Goal: Information Seeking & Learning: Learn about a topic

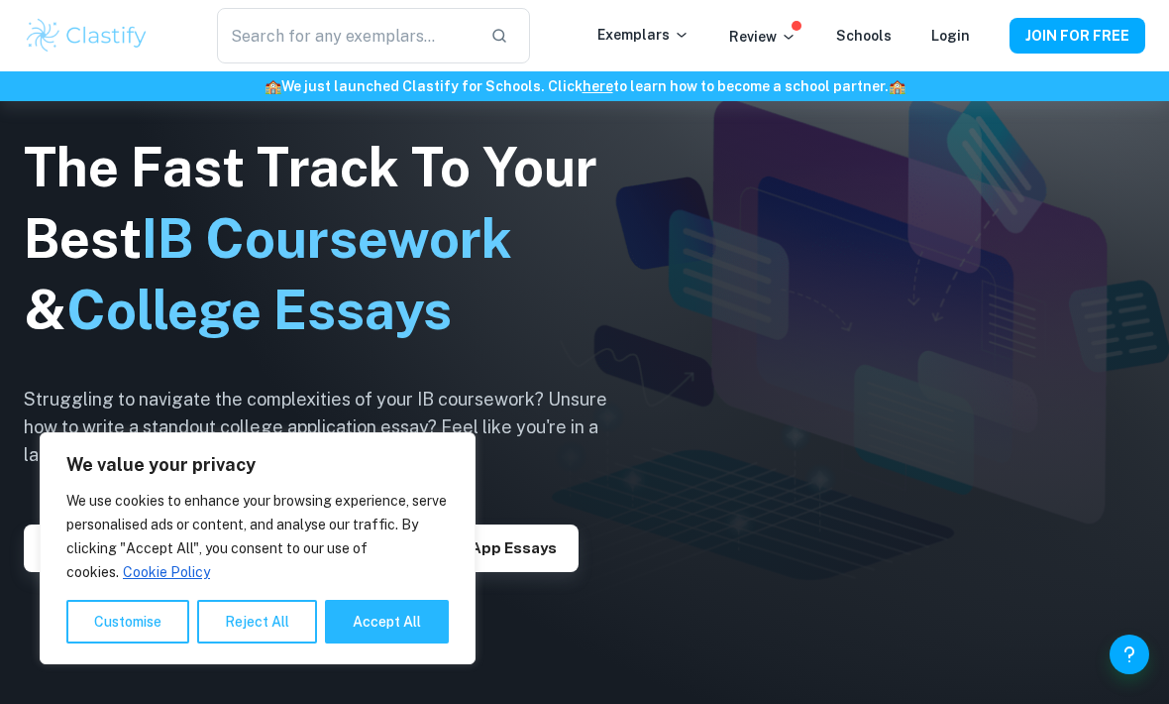
scroll to position [200, 0]
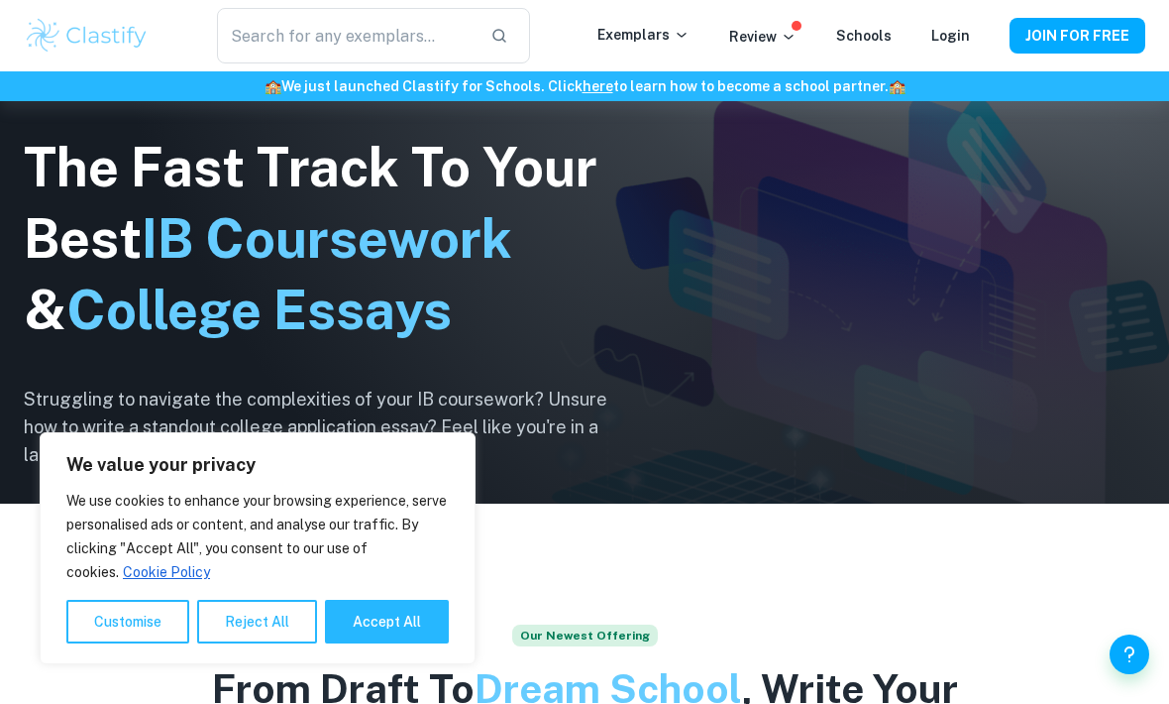
click at [394, 643] on button "Accept All" at bounding box center [387, 621] width 124 height 44
checkbox input "true"
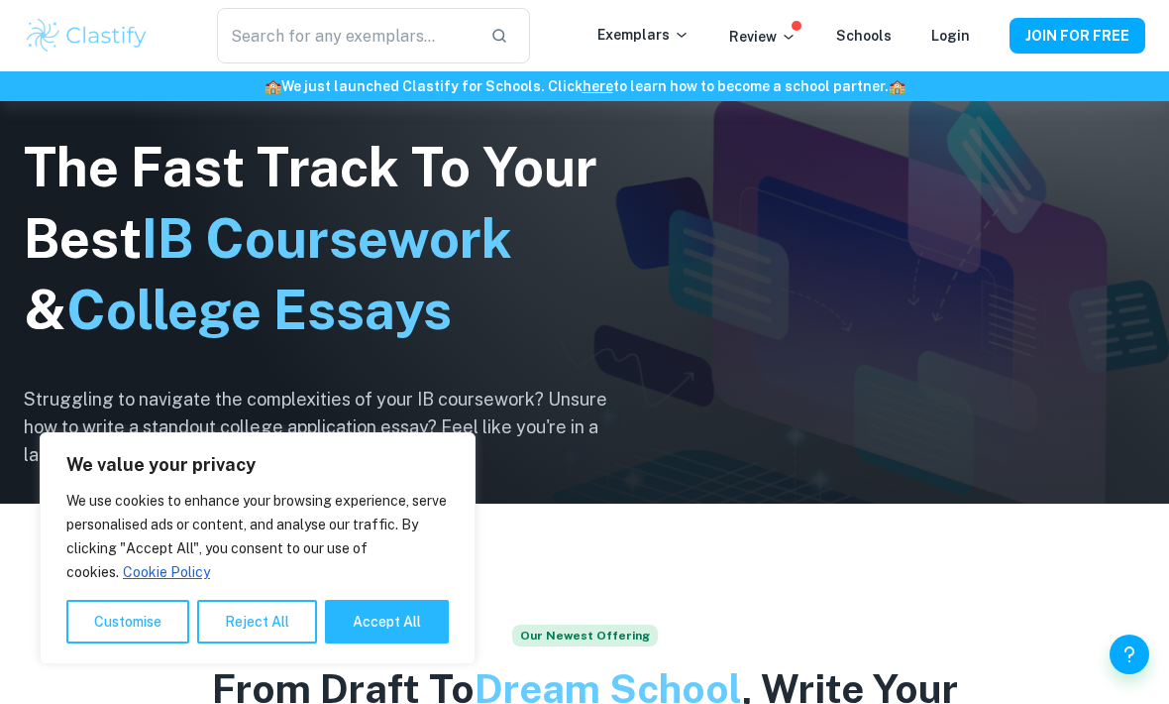
checkbox input "true"
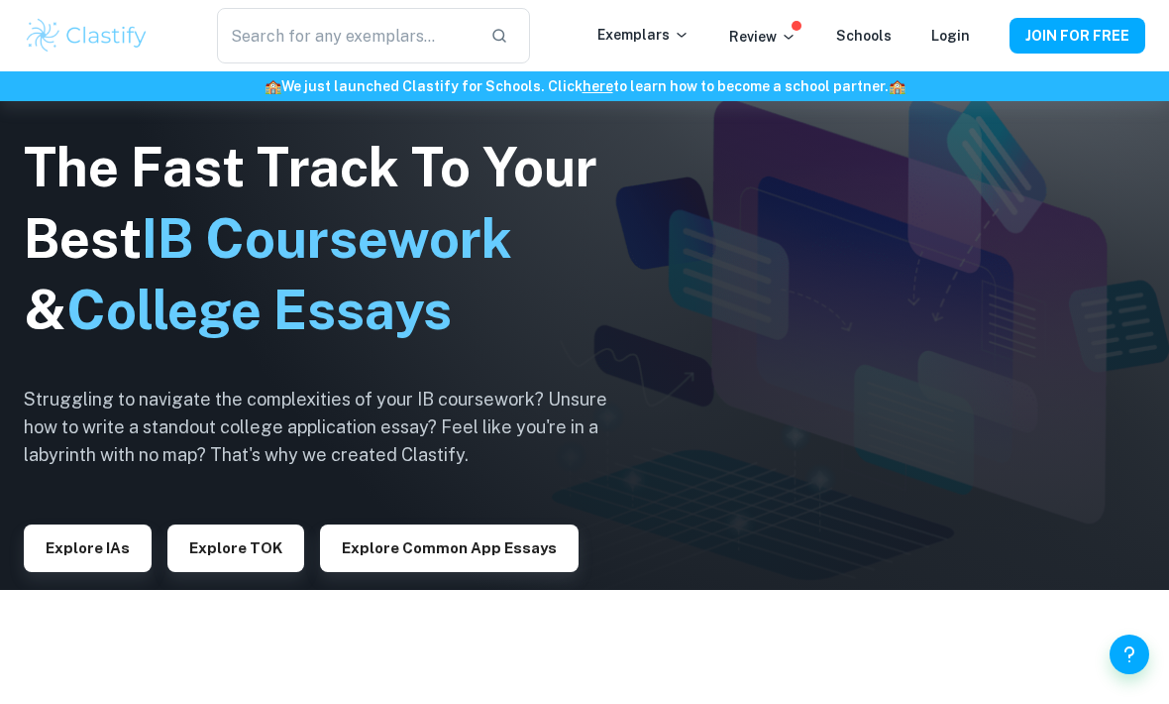
scroll to position [113, 0]
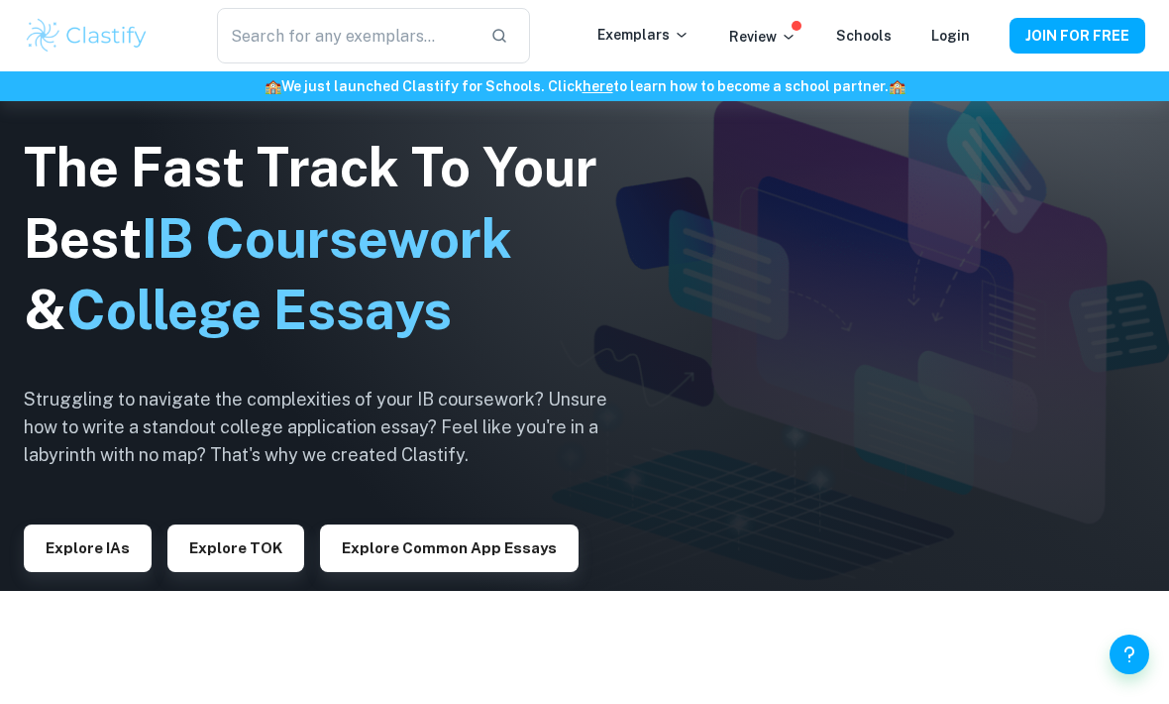
click at [656, 27] on p "Exemplars" at bounding box center [643, 35] width 92 height 22
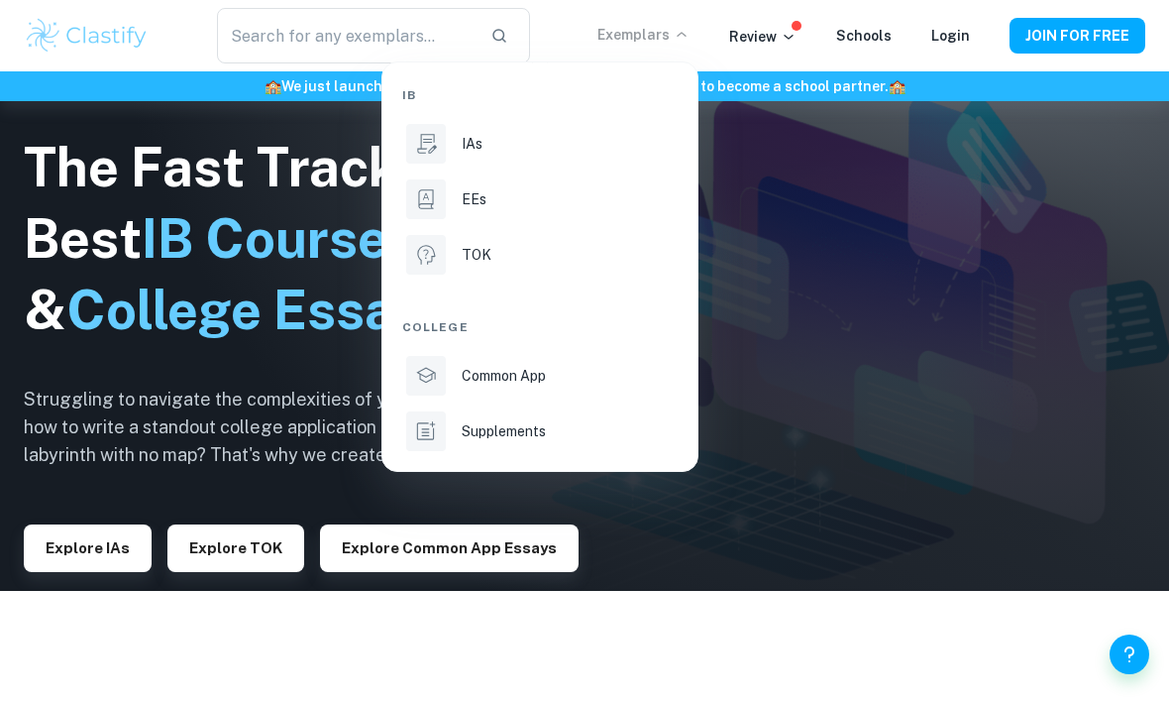
click at [573, 128] on li "IAs" at bounding box center [539, 144] width 275 height 48
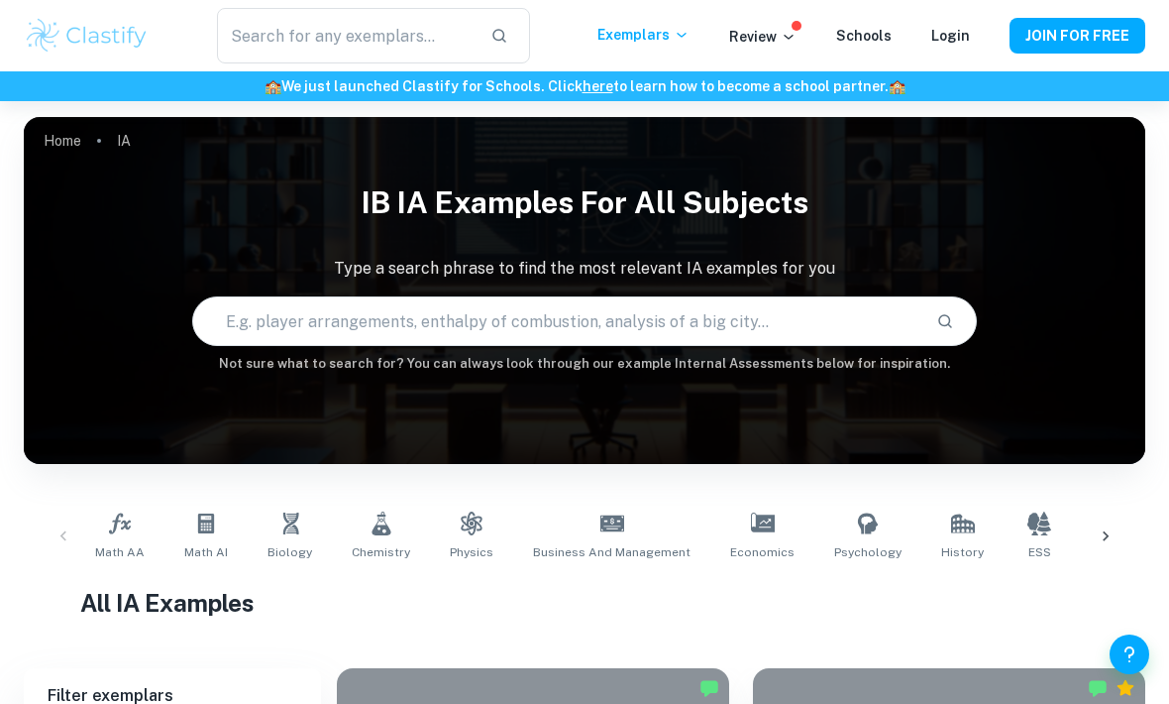
click at [377, 535] on link "Chemistry" at bounding box center [381, 535] width 74 height 65
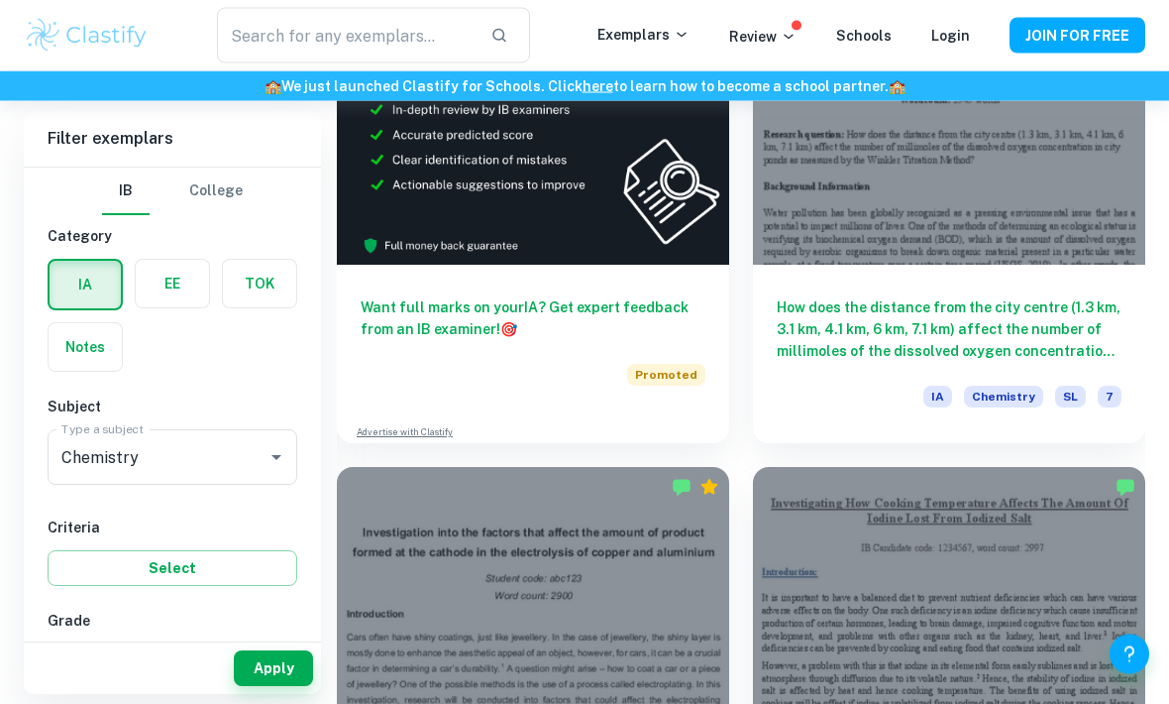
scroll to position [1194, 0]
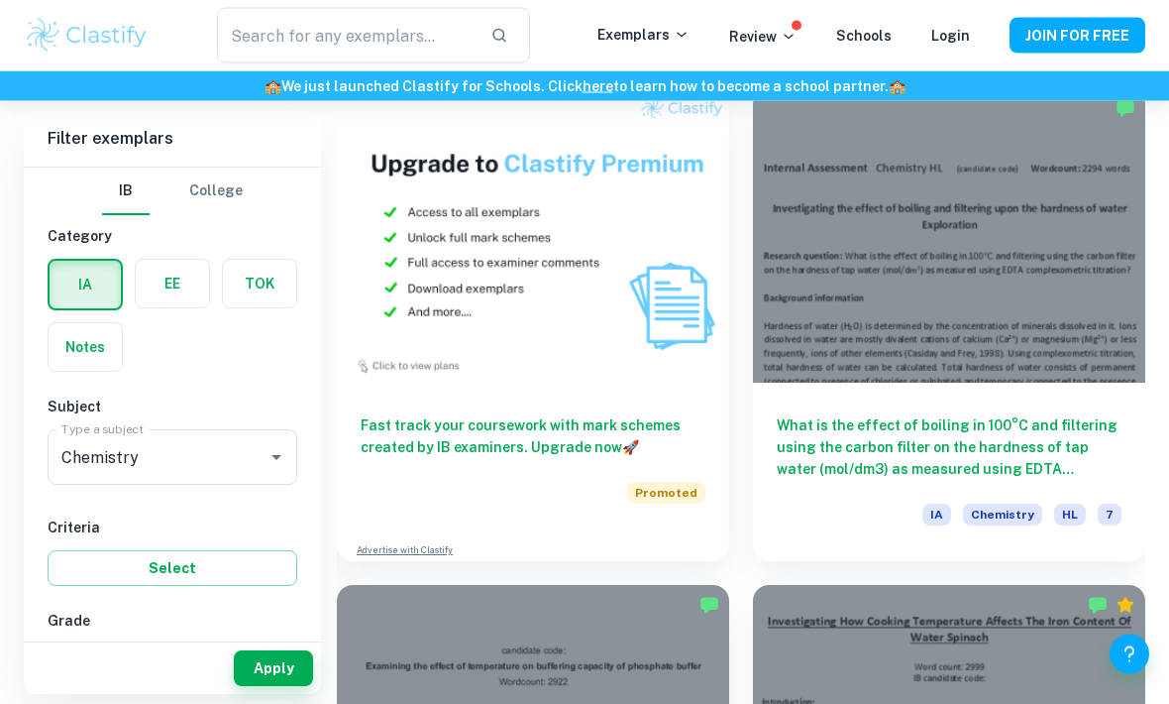
click at [84, 664] on input "7" at bounding box center [78, 662] width 40 height 40
checkbox input "true"
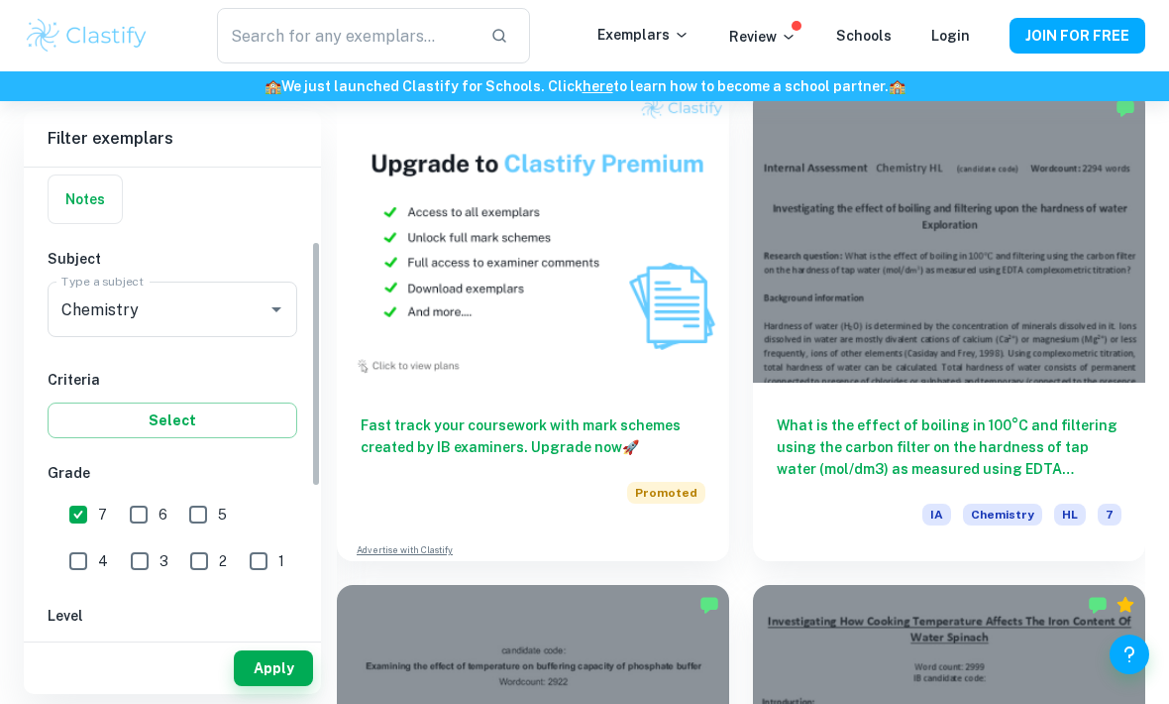
scroll to position [160, 0]
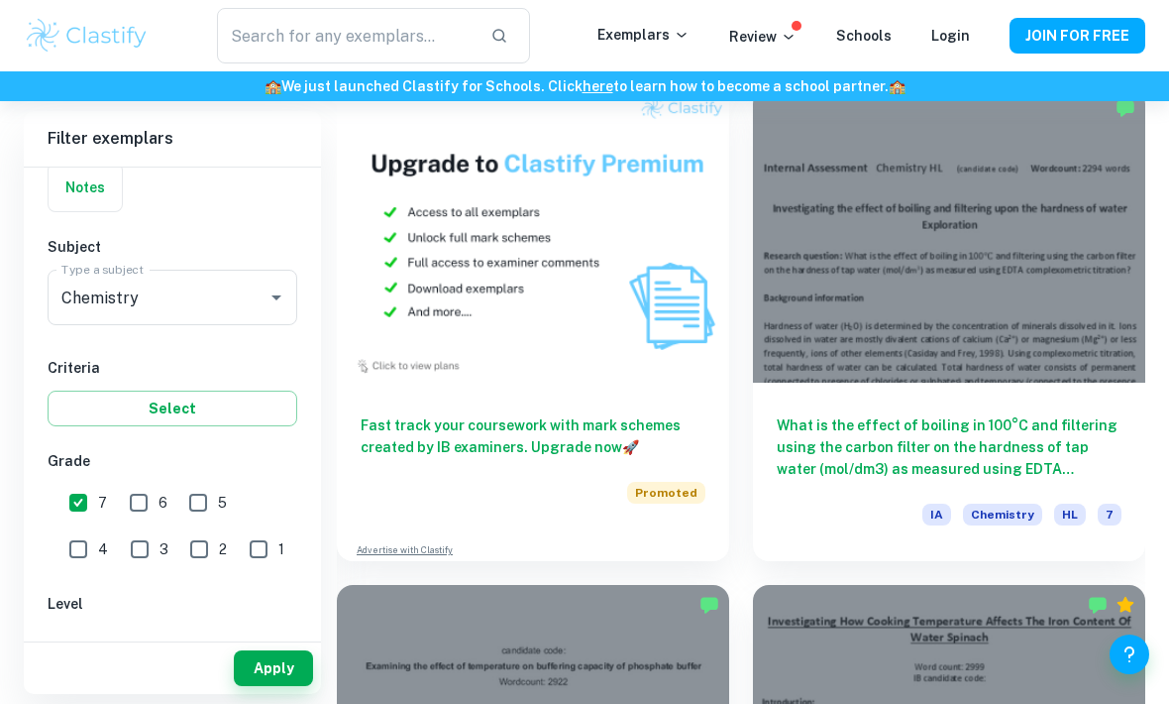
click at [168, 629] on input "SL" at bounding box center [152, 647] width 40 height 40
checkbox input "true"
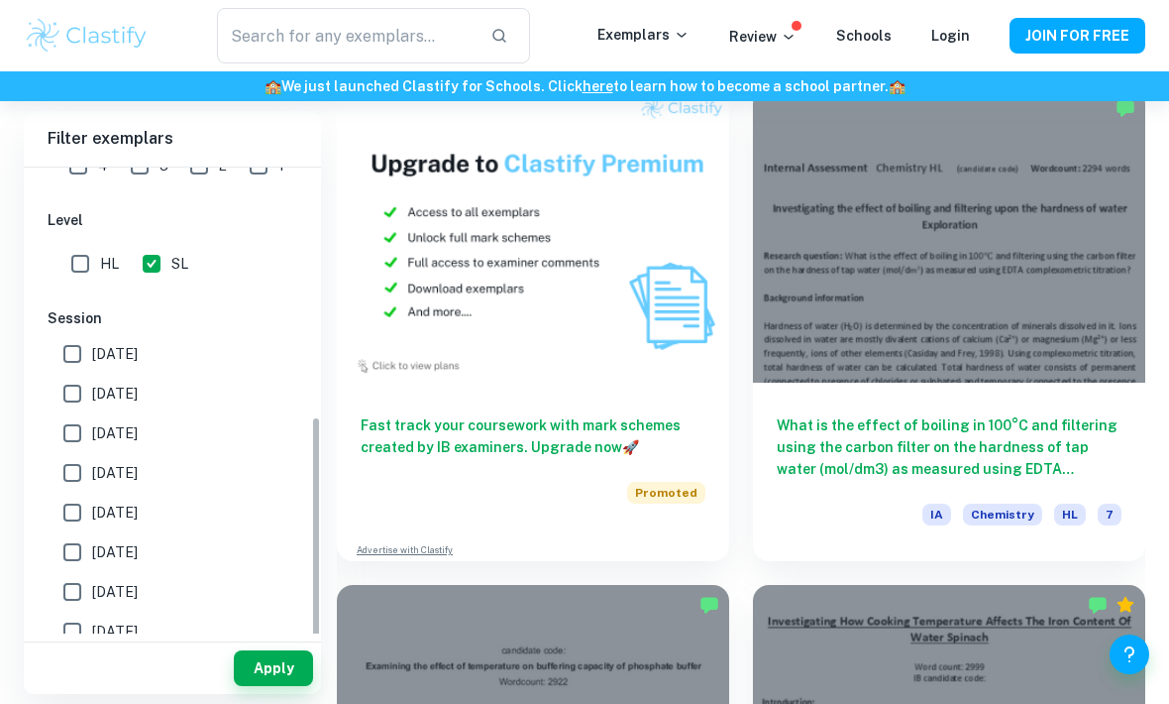
click at [277, 686] on button "Apply" at bounding box center [273, 668] width 79 height 36
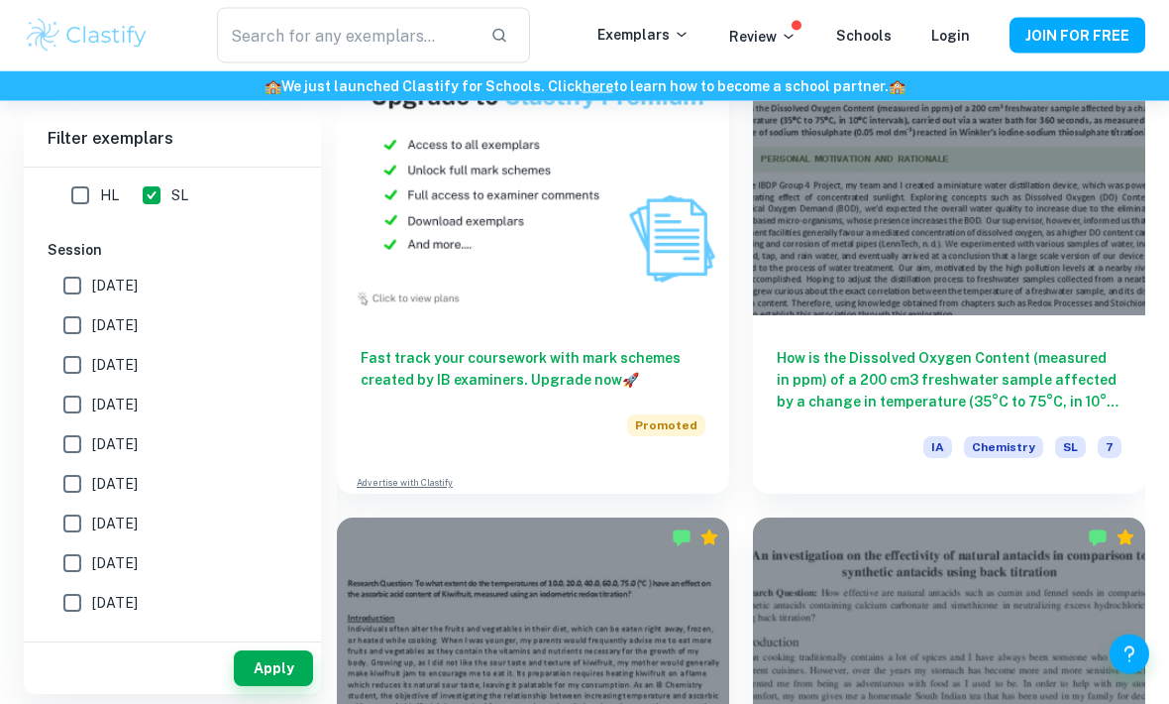
scroll to position [2176, 0]
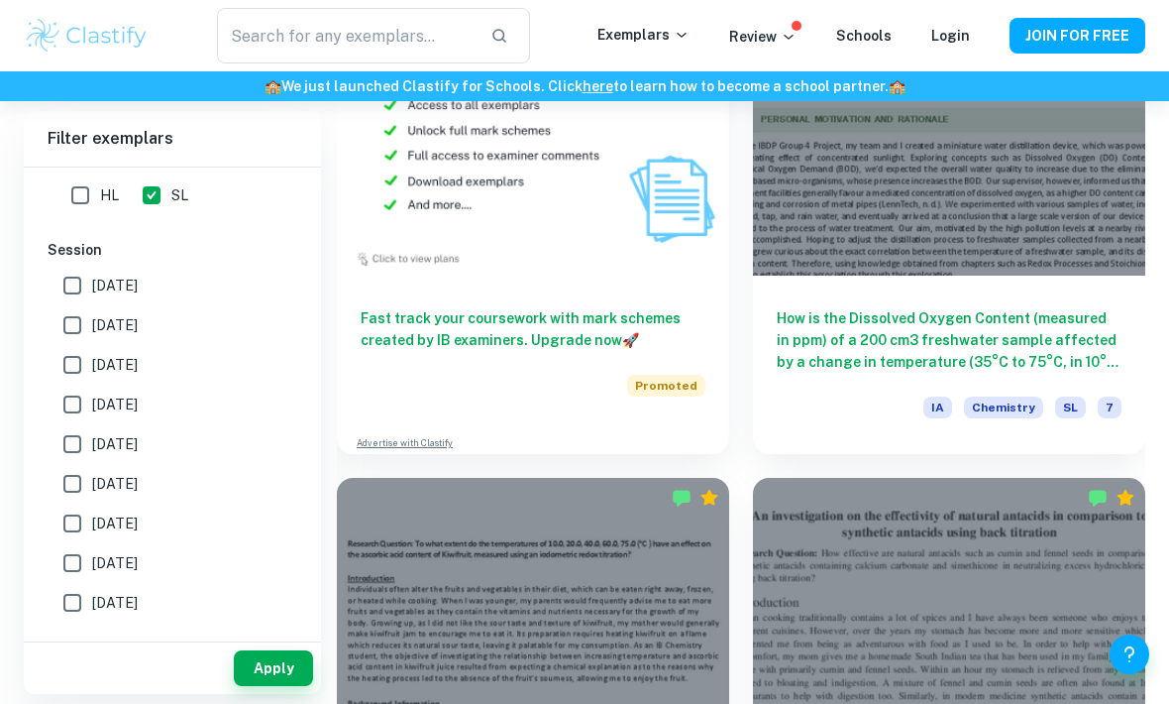
click at [1064, 315] on h6 "How is the Dissolved Oxygen Content (measured in ppm) of a 200 cm3 freshwater s…" at bounding box center [949, 339] width 345 height 65
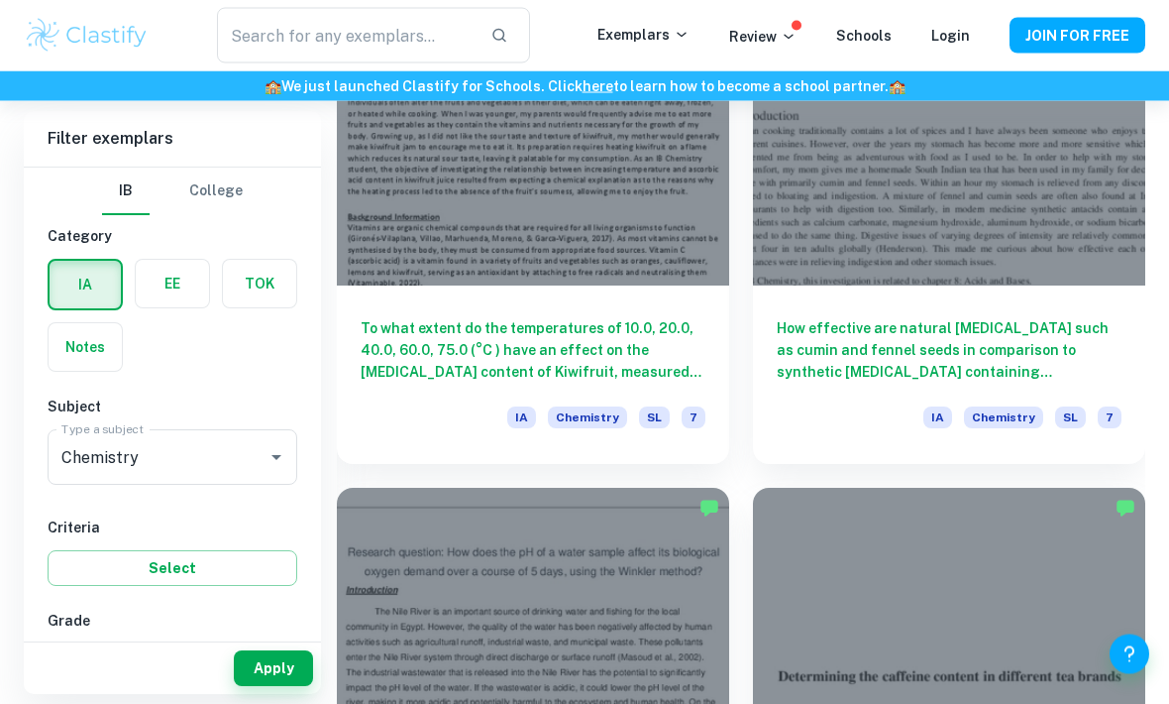
scroll to position [2663, 0]
click at [683, 345] on h6 "To what extent do the temperatures of 10.0, 20.0, 40.0, 60.0, 75.0 (°C ) have a…" at bounding box center [533, 348] width 345 height 65
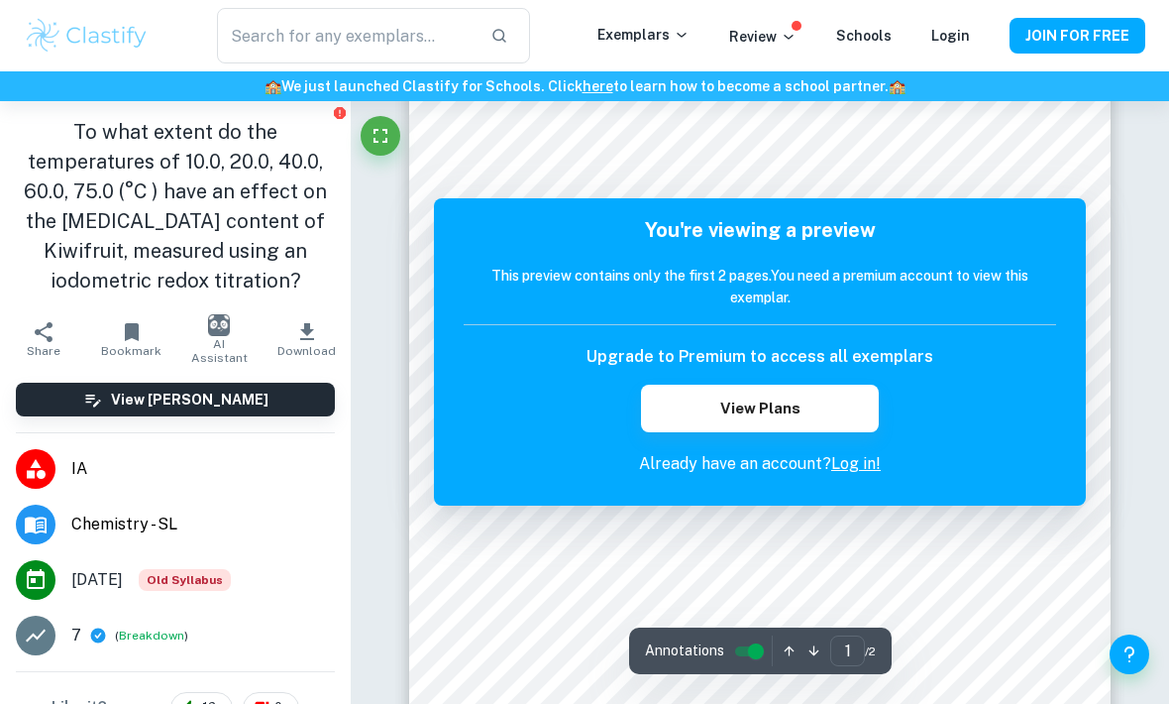
scroll to position [72, 0]
